Goal: Register for event/course

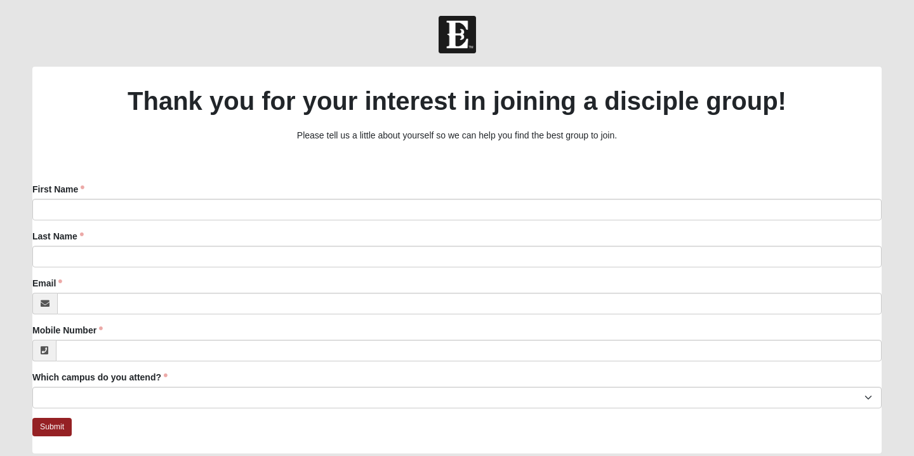
scroll to position [64, 0]
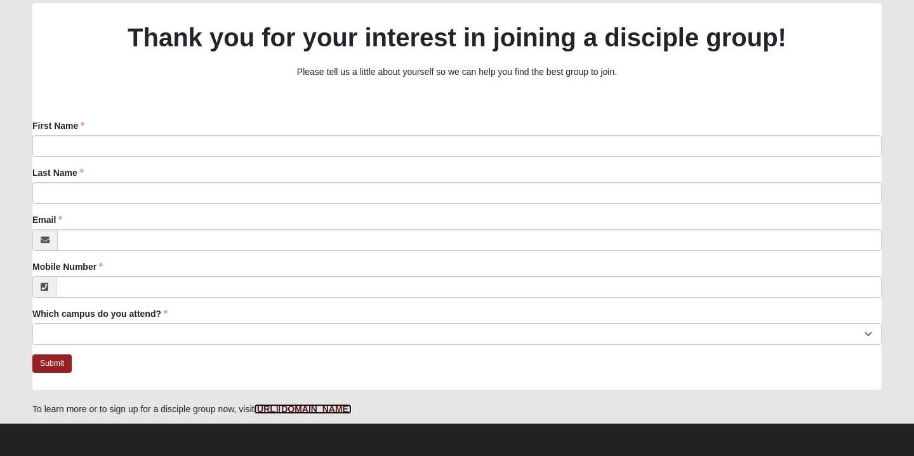
click at [300, 407] on b "[URL][DOMAIN_NAME]" at bounding box center [302, 409] width 97 height 10
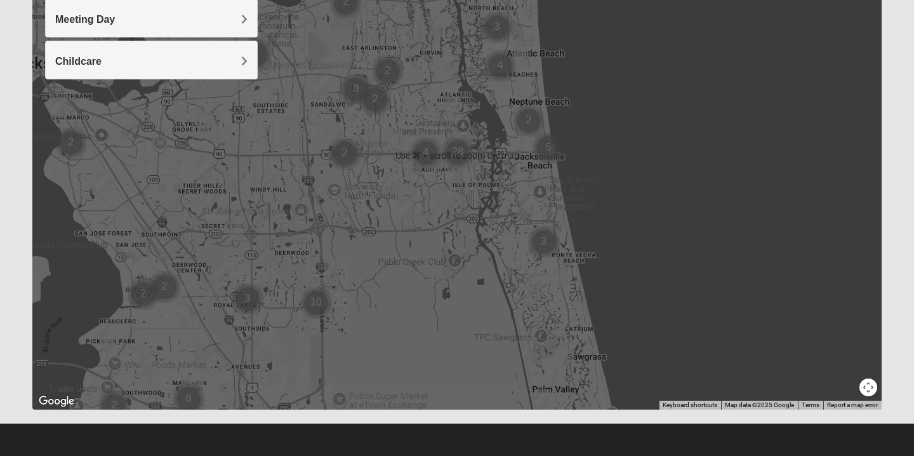
scroll to position [240, 0]
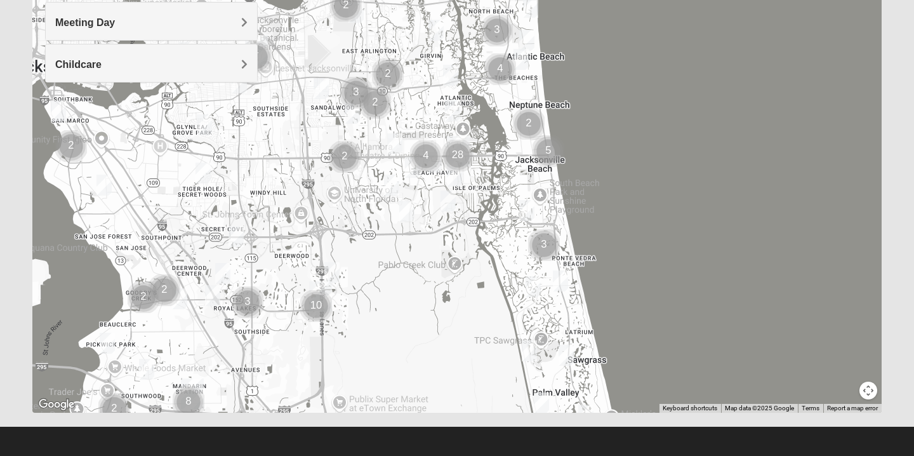
click at [337, 309] on div at bounding box center [457, 159] width 850 height 508
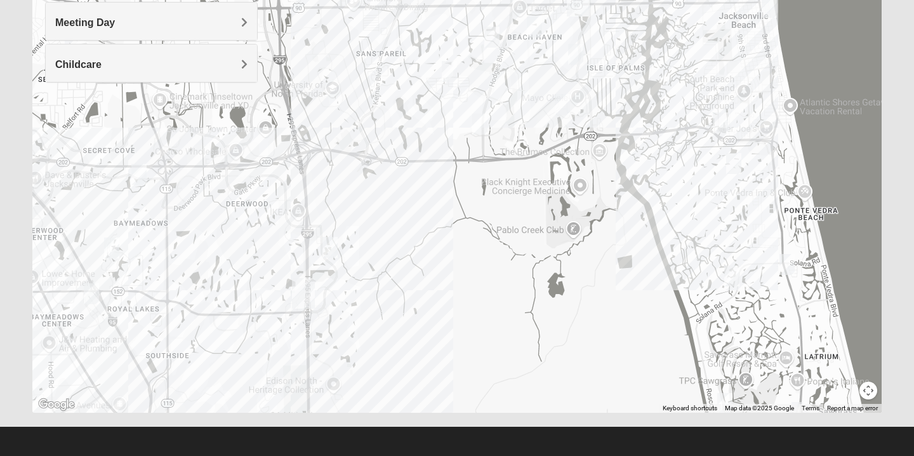
click at [320, 324] on div at bounding box center [457, 159] width 850 height 508
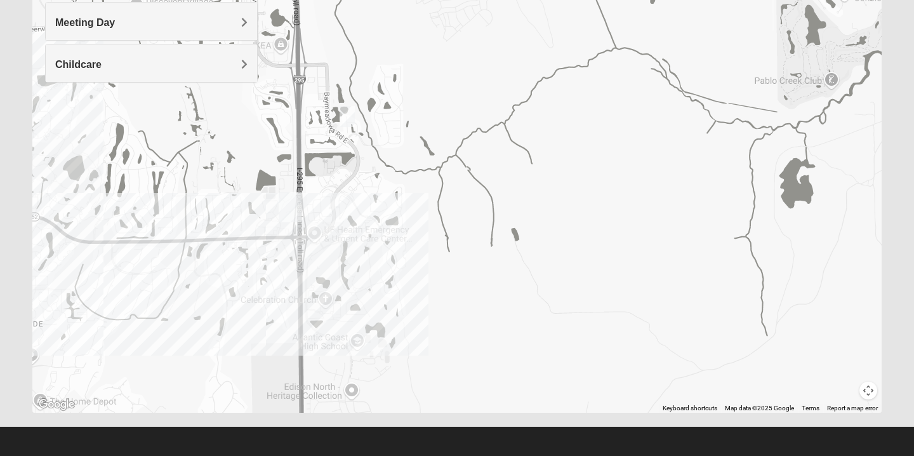
drag, startPoint x: 324, startPoint y: 344, endPoint x: 330, endPoint y: 277, distance: 67.6
click at [330, 278] on div at bounding box center [457, 159] width 850 height 508
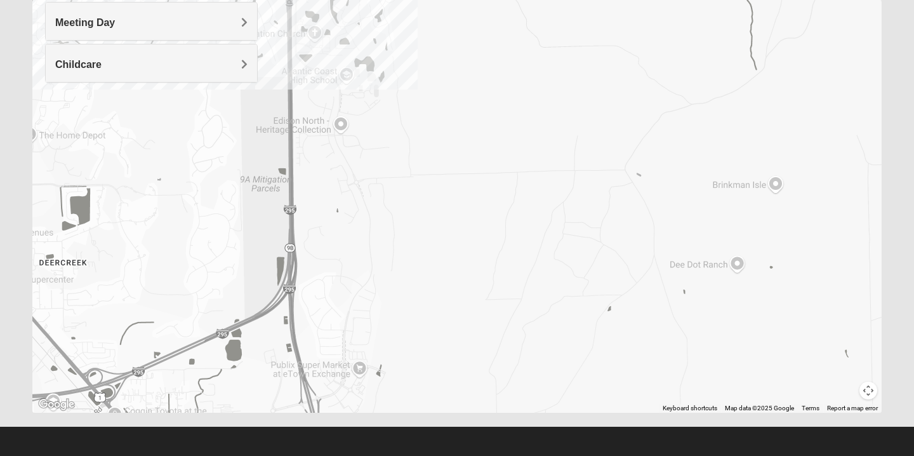
drag, startPoint x: 387, startPoint y: 356, endPoint x: 380, endPoint y: 62, distance: 294.1
click at [380, 62] on div at bounding box center [457, 159] width 850 height 508
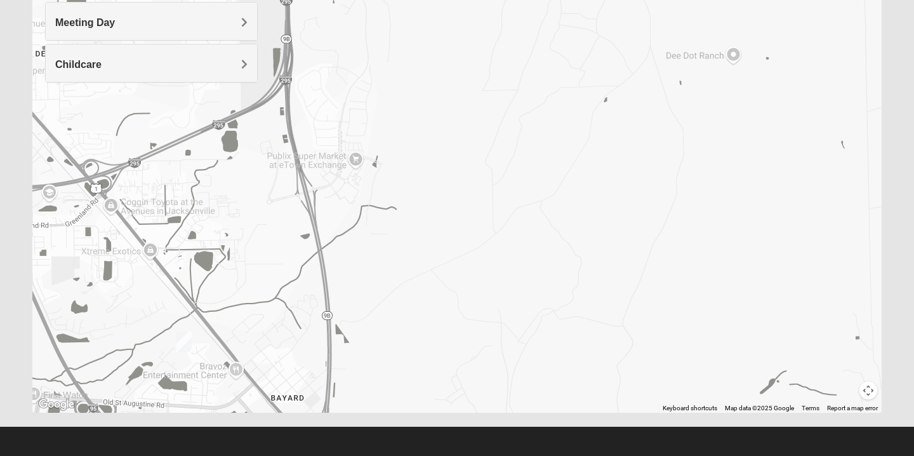
drag, startPoint x: 387, startPoint y: 256, endPoint x: 376, endPoint y: 73, distance: 183.2
click at [376, 73] on div at bounding box center [457, 159] width 850 height 508
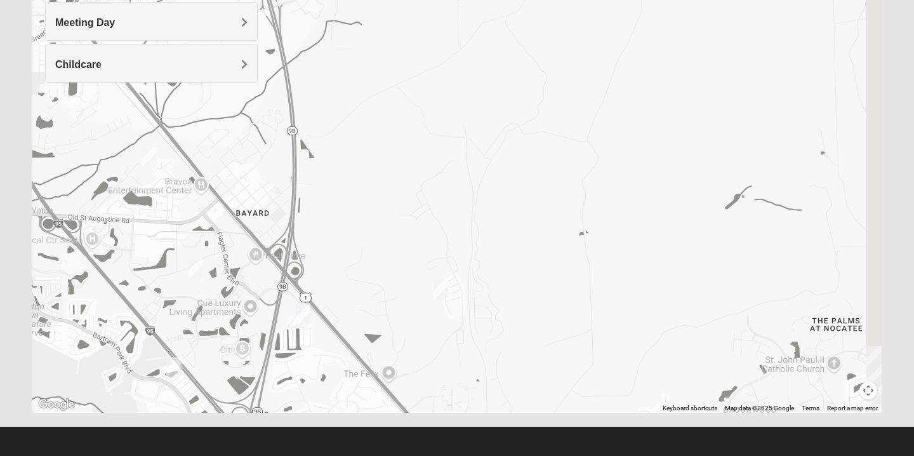
drag, startPoint x: 420, startPoint y: 232, endPoint x: 377, endPoint y: 53, distance: 184.2
click at [377, 53] on div at bounding box center [457, 159] width 850 height 508
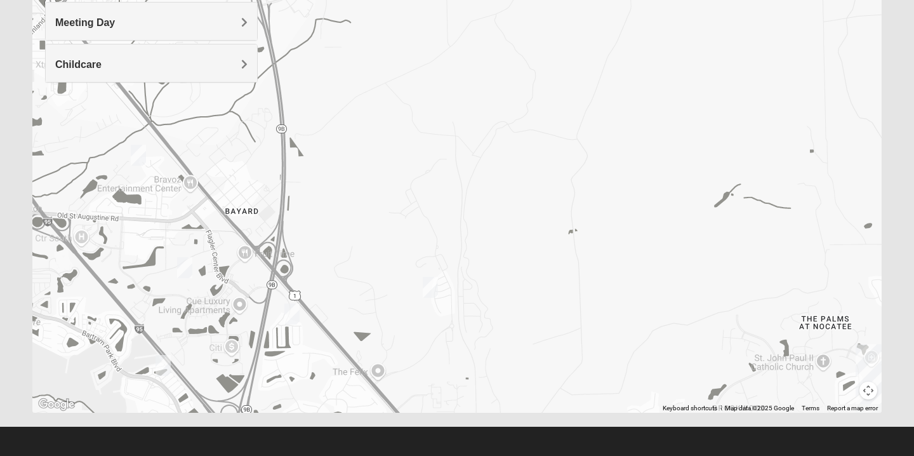
click at [430, 222] on div at bounding box center [457, 159] width 850 height 508
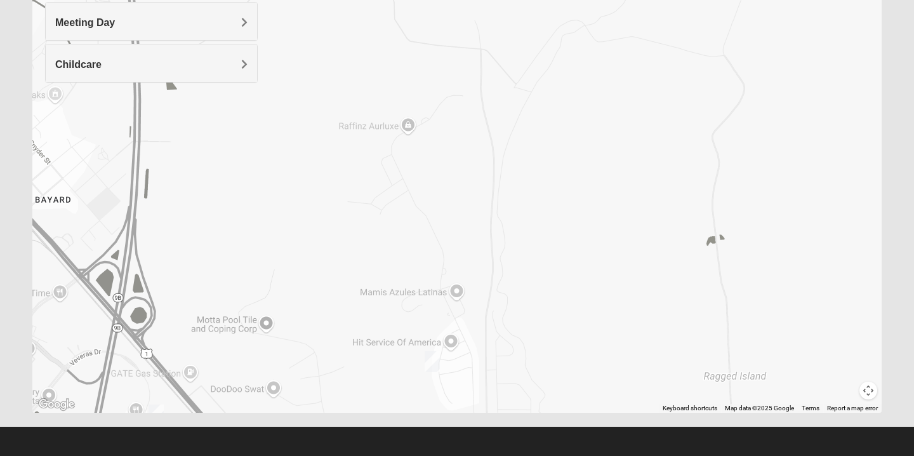
click at [384, 198] on div at bounding box center [457, 159] width 850 height 508
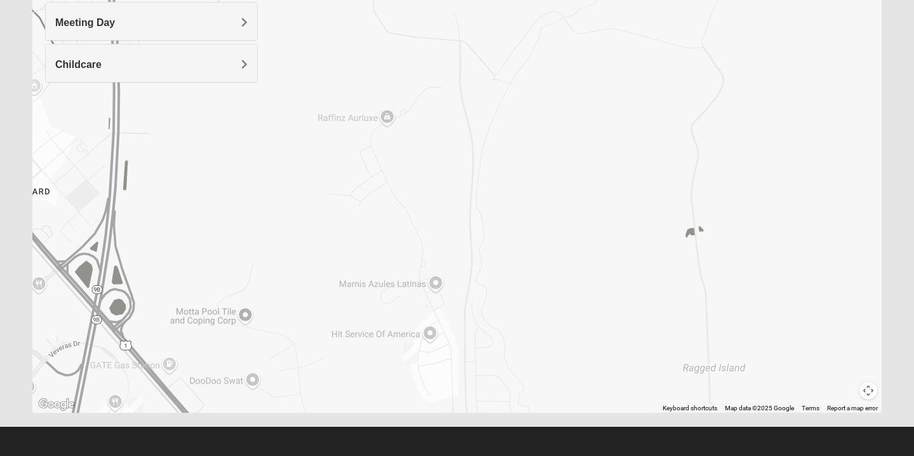
drag, startPoint x: 401, startPoint y: 206, endPoint x: 379, endPoint y: 198, distance: 23.7
click at [379, 198] on div at bounding box center [457, 159] width 850 height 508
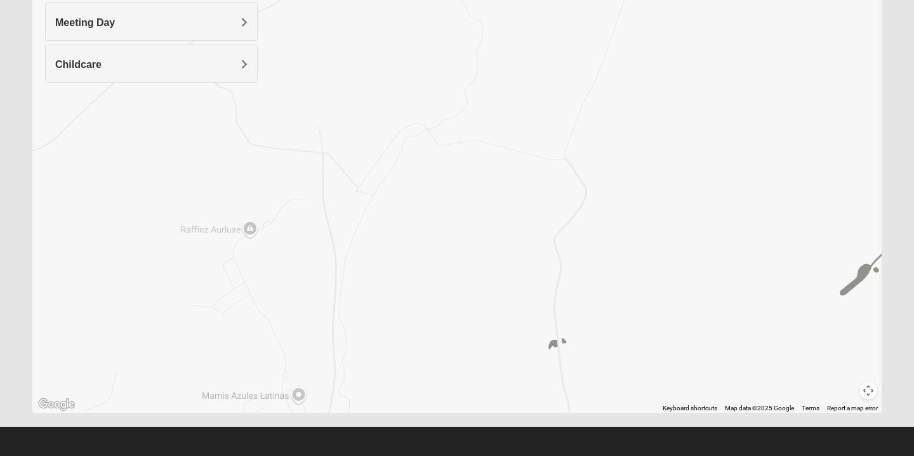
drag, startPoint x: 383, startPoint y: 182, endPoint x: 244, endPoint y: 303, distance: 183.6
click at [244, 303] on div at bounding box center [457, 159] width 850 height 508
drag, startPoint x: 281, startPoint y: 311, endPoint x: 345, endPoint y: 151, distance: 171.8
click at [344, 155] on div at bounding box center [457, 159] width 850 height 508
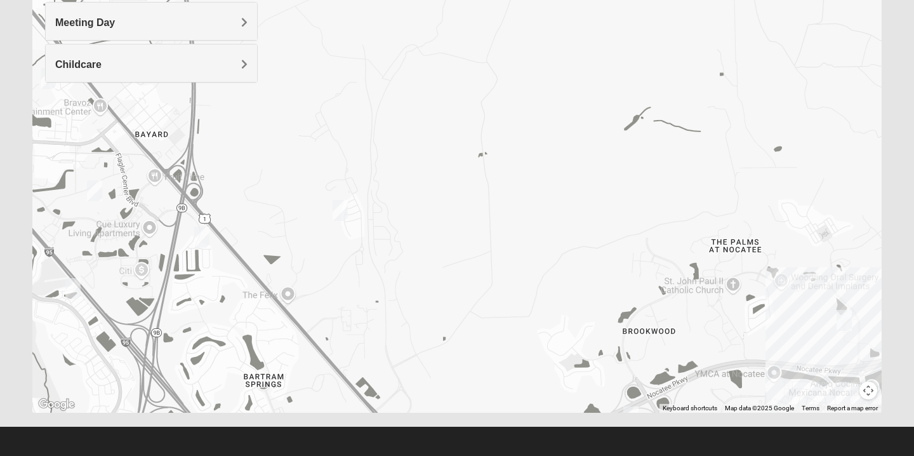
click at [342, 211] on img "Mixed Remley 32081" at bounding box center [340, 210] width 15 height 21
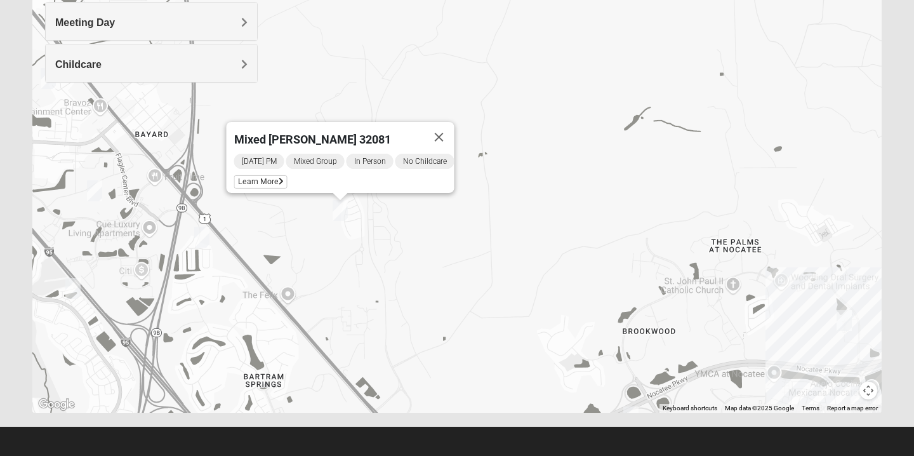
click at [388, 224] on div "Mixed Remley 32081 Thursday PM Mixed Group In Person No Childcare Learn More" at bounding box center [457, 159] width 850 height 508
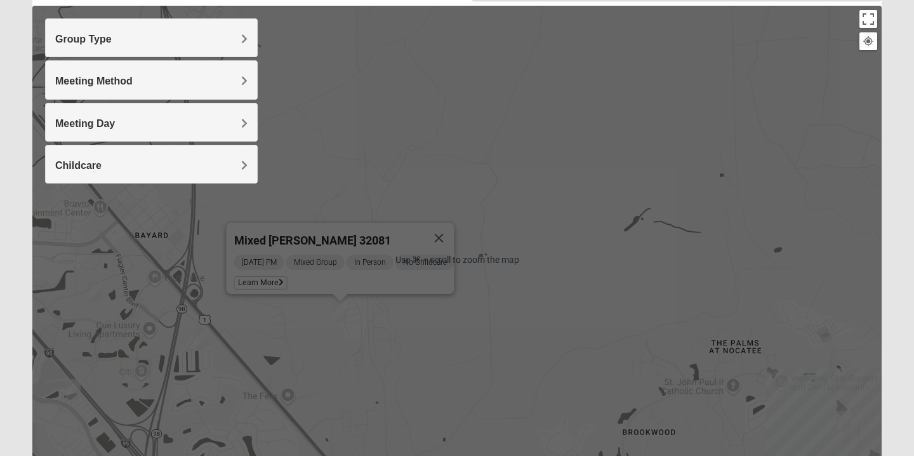
scroll to position [135, 0]
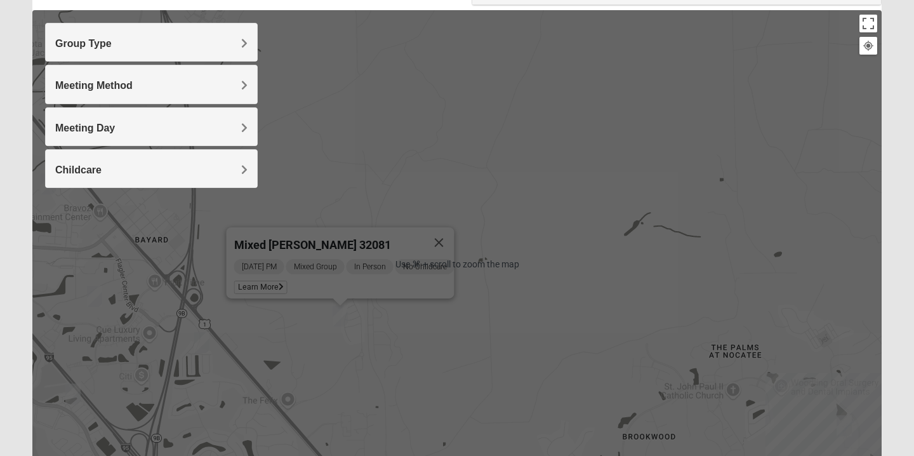
click at [213, 164] on h4 "Childcare" at bounding box center [151, 170] width 192 height 12
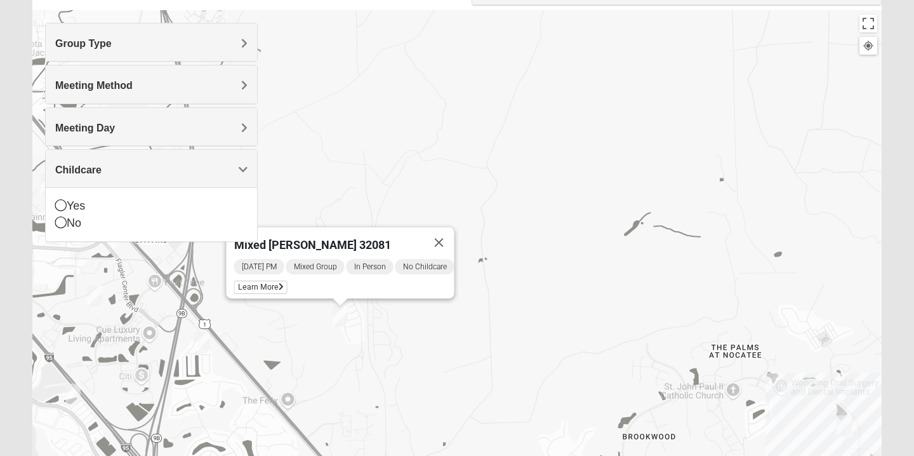
click at [206, 130] on h4 "Meeting Day" at bounding box center [151, 128] width 192 height 12
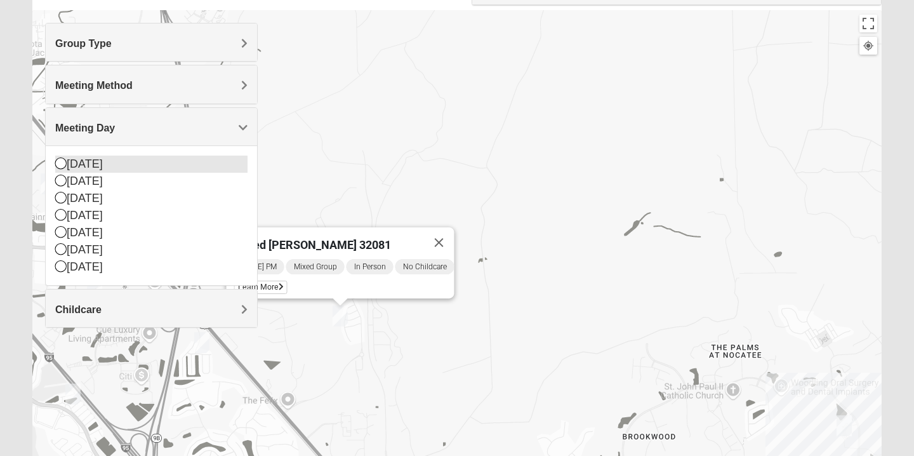
click at [114, 164] on div "Sunday" at bounding box center [151, 164] width 192 height 17
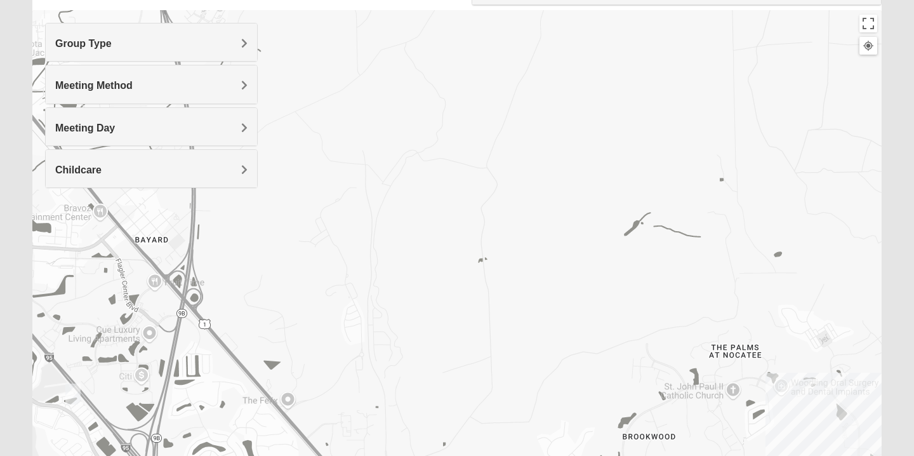
click at [219, 36] on div "Group Type" at bounding box center [151, 41] width 211 height 37
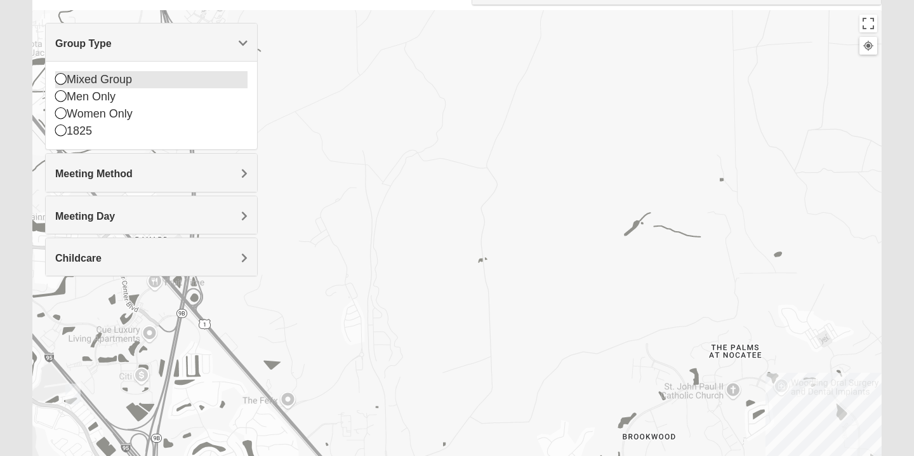
click at [164, 79] on div "Mixed Group" at bounding box center [151, 79] width 192 height 17
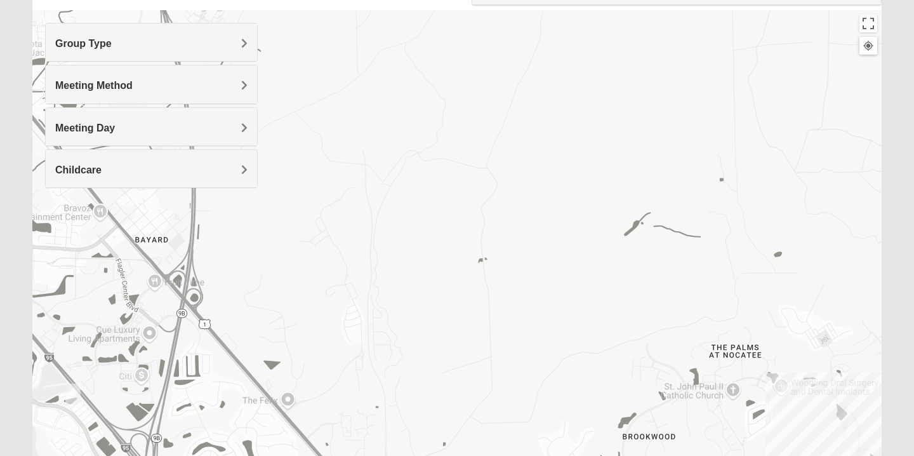
click at [206, 85] on h4 "Meeting Method" at bounding box center [151, 85] width 192 height 12
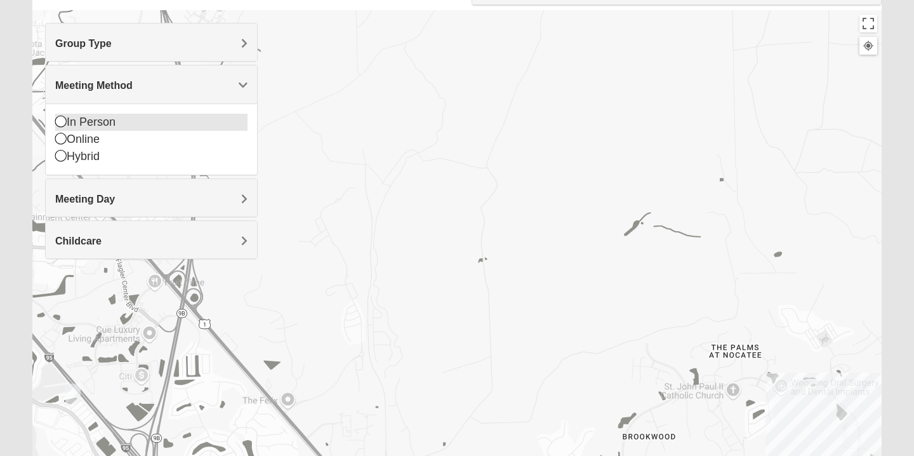
click at [155, 117] on div "In Person" at bounding box center [151, 122] width 192 height 17
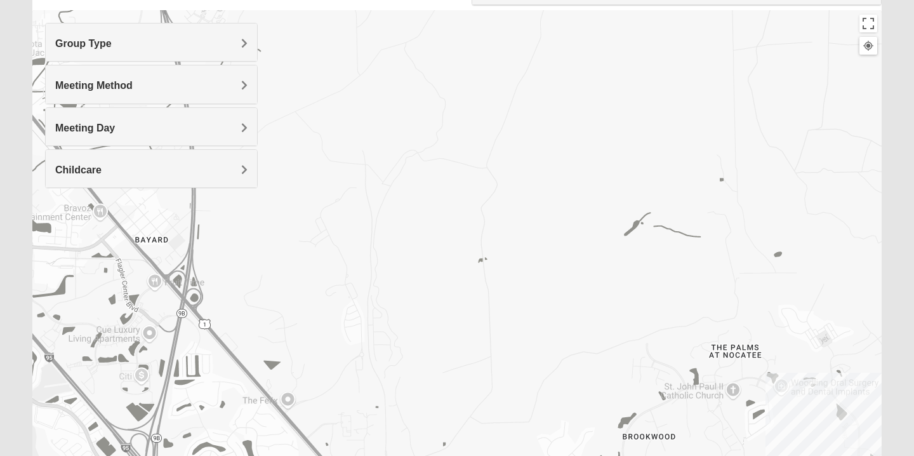
click at [347, 168] on div at bounding box center [457, 264] width 850 height 508
click at [217, 125] on h4 "Meeting Day" at bounding box center [151, 128] width 192 height 12
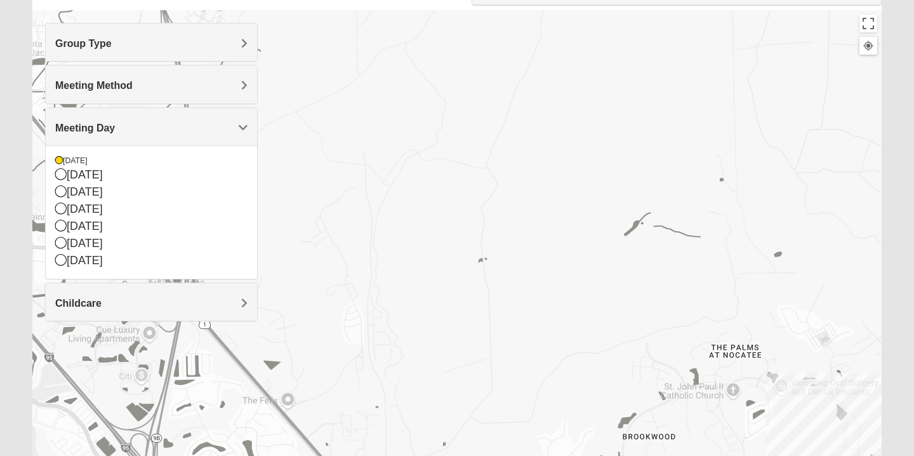
click at [301, 153] on div at bounding box center [457, 264] width 850 height 508
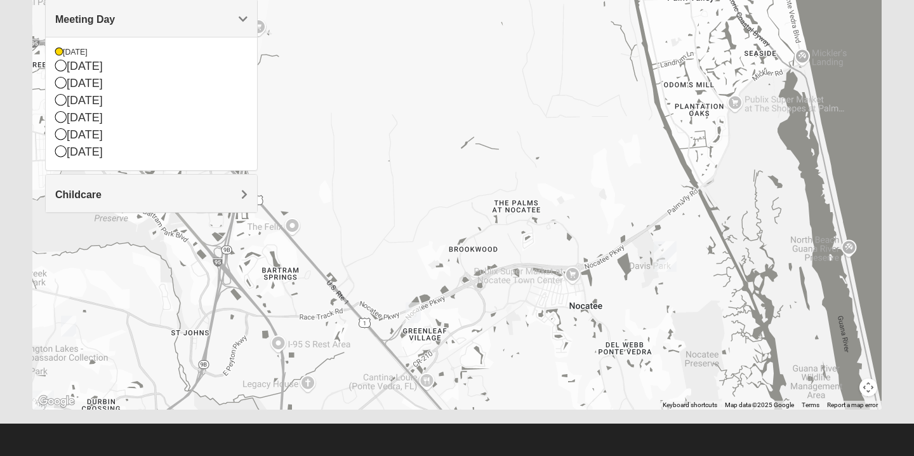
scroll to position [0, 0]
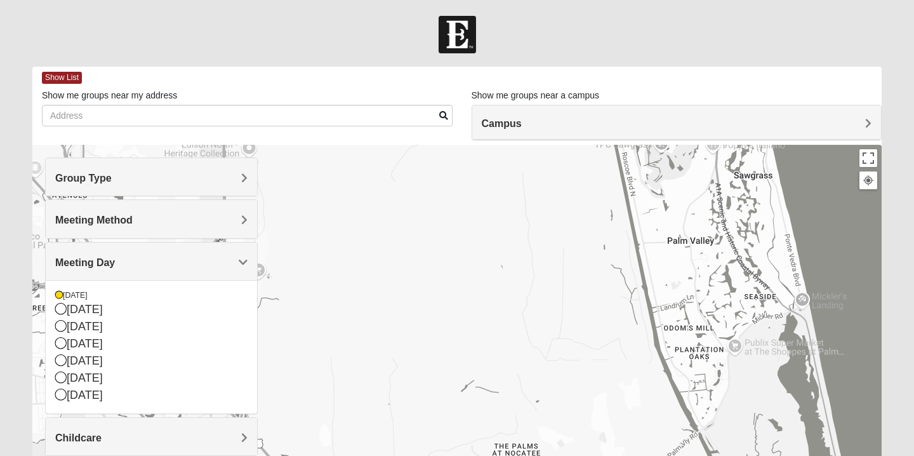
click at [518, 119] on span "Campus" at bounding box center [502, 123] width 40 height 11
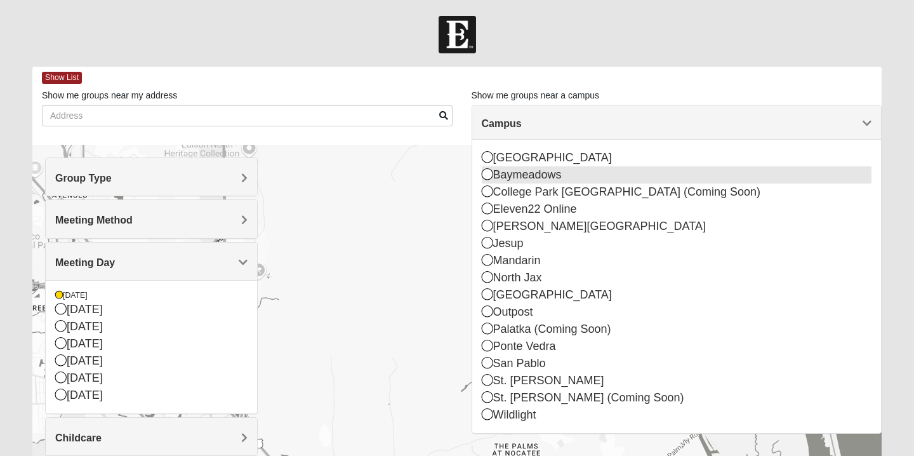
click at [524, 168] on div "Baymeadows" at bounding box center [677, 174] width 391 height 17
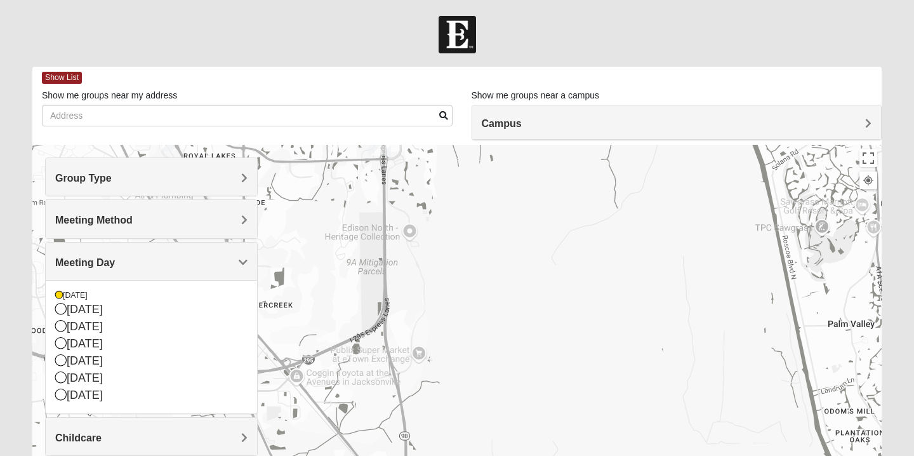
drag, startPoint x: 457, startPoint y: 318, endPoint x: 375, endPoint y: 30, distance: 299.3
click at [375, 34] on form "Log In Find A Group Error Show List Loading Groups" at bounding box center [457, 357] width 914 height 683
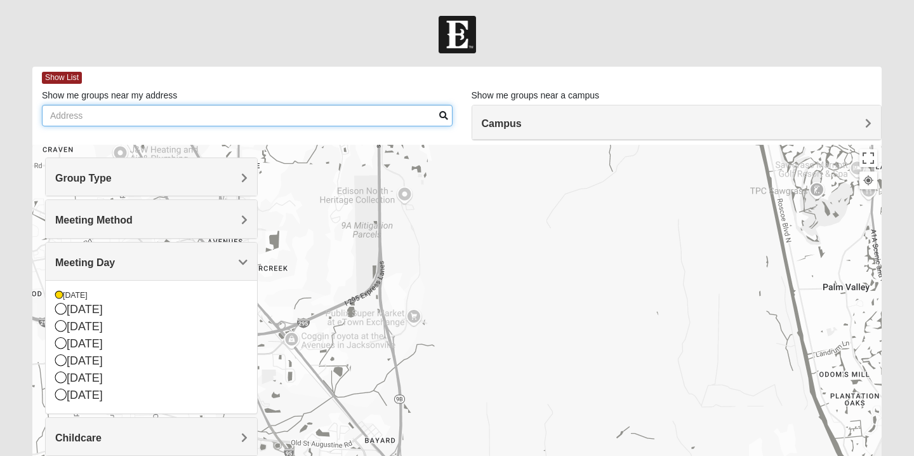
click at [323, 107] on input "Show me groups near my address" at bounding box center [247, 116] width 411 height 22
type input "2"
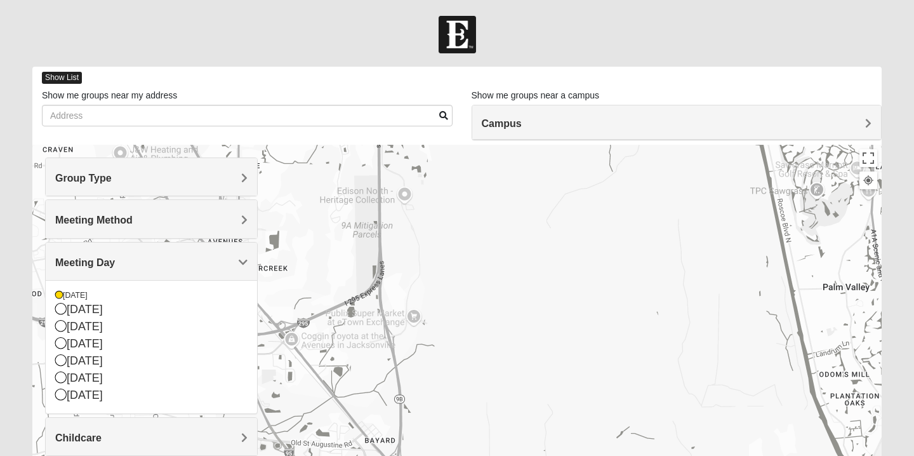
click at [60, 73] on span "Show List" at bounding box center [62, 78] width 40 height 12
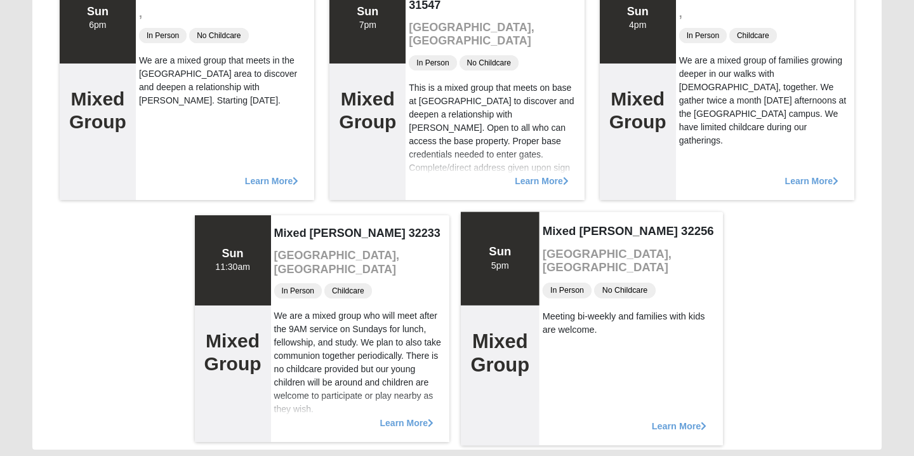
scroll to position [1438, 0]
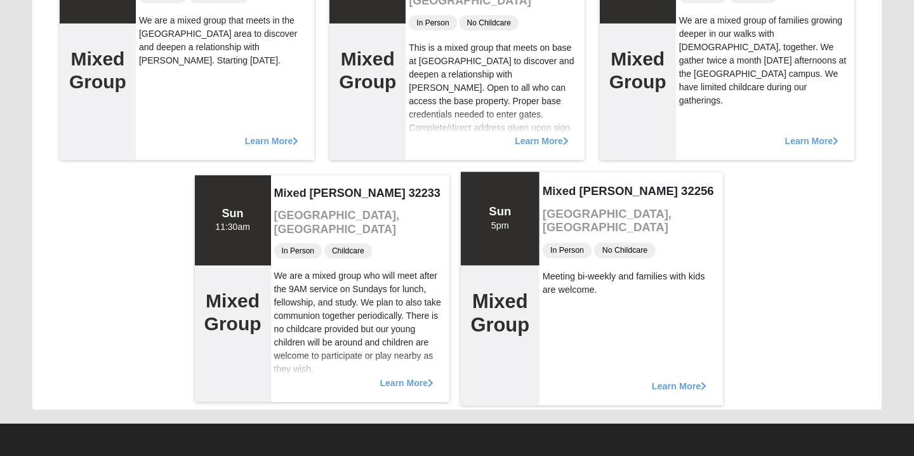
click at [678, 379] on span "Learn More" at bounding box center [679, 379] width 55 height 0
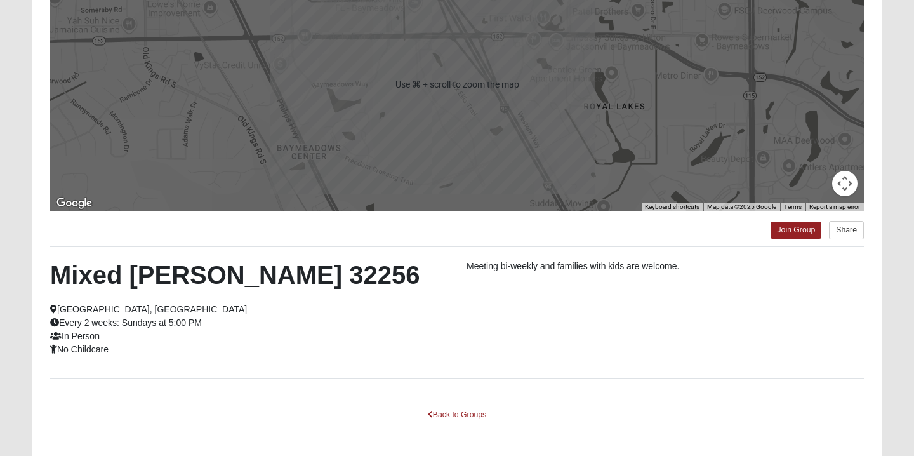
scroll to position [180, 0]
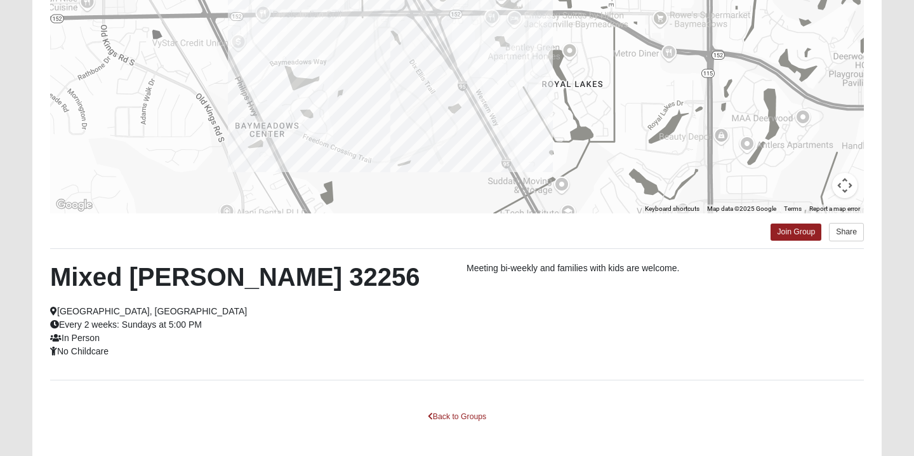
drag, startPoint x: 458, startPoint y: 88, endPoint x: 415, endPoint y: 50, distance: 58.1
click at [415, 50] on div at bounding box center [457, 86] width 814 height 254
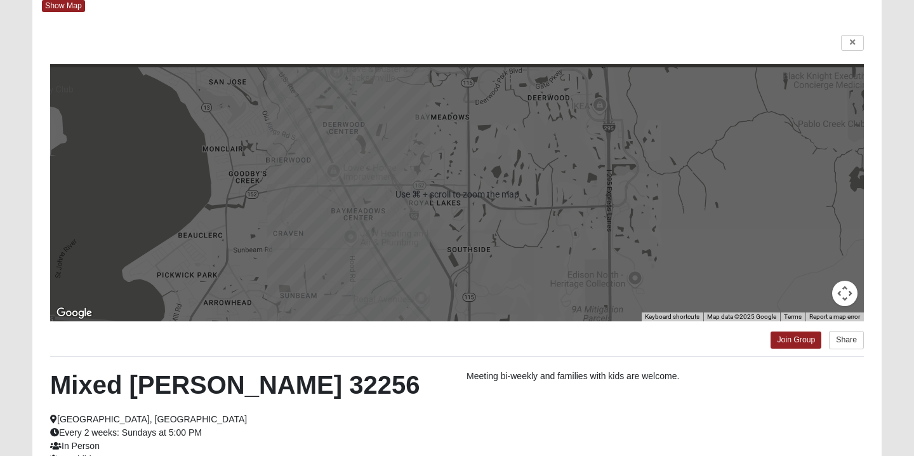
scroll to position [0, 0]
